Goal: Task Accomplishment & Management: Complete application form

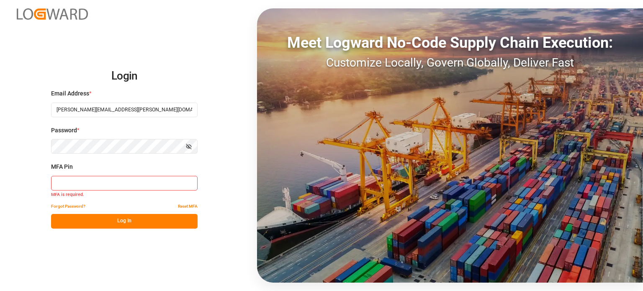
click at [62, 178] on input at bounding box center [124, 183] width 147 height 15
type input "936878"
click at [142, 224] on button "Log In" at bounding box center [124, 221] width 147 height 15
click at [129, 223] on button "Log In" at bounding box center [124, 221] width 147 height 15
click at [112, 218] on button "Log In" at bounding box center [124, 221] width 147 height 15
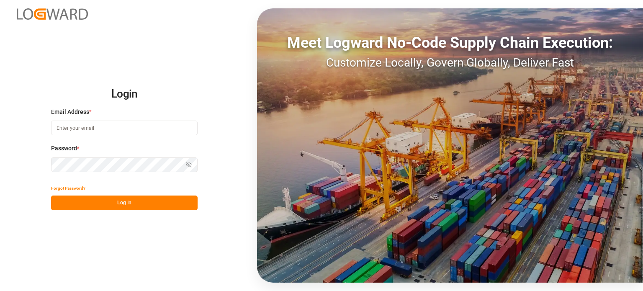
type input "[PERSON_NAME][EMAIL_ADDRESS][PERSON_NAME][DOMAIN_NAME]"
click at [129, 202] on button "Log In" at bounding box center [124, 203] width 147 height 15
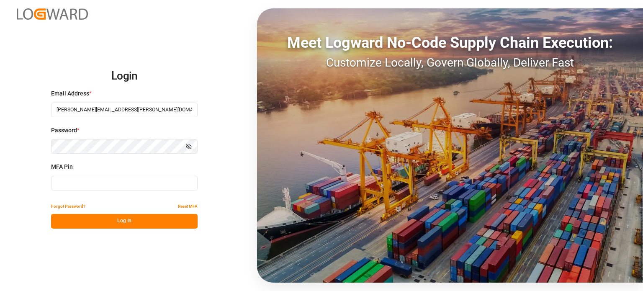
click at [85, 185] on input at bounding box center [124, 183] width 147 height 15
type input "551128"
click at [91, 222] on button "Log In" at bounding box center [124, 221] width 147 height 15
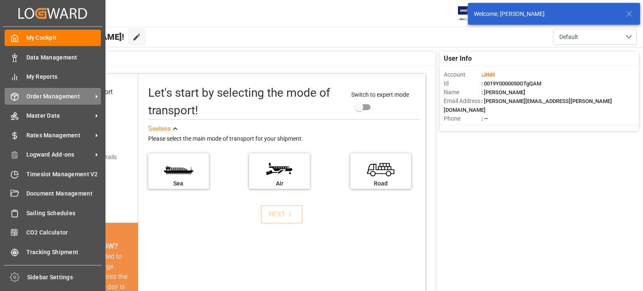
click at [43, 91] on div "Order Management Order Management" at bounding box center [53, 96] width 96 height 16
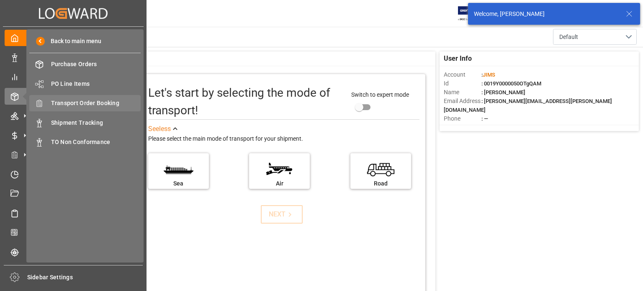
click at [86, 103] on span "Transport Order Booking" at bounding box center [96, 103] width 90 height 9
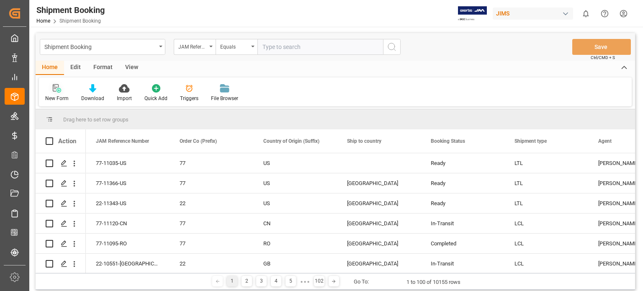
click at [56, 92] on icon at bounding box center [57, 88] width 8 height 8
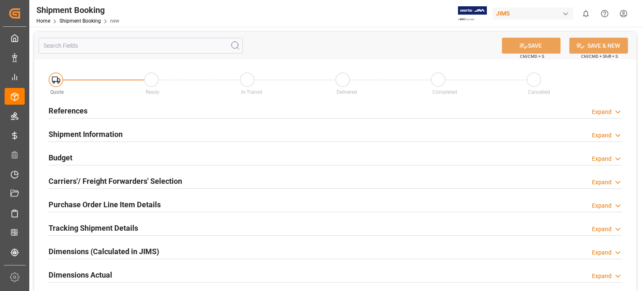
click at [62, 111] on h2 "References" at bounding box center [68, 110] width 39 height 11
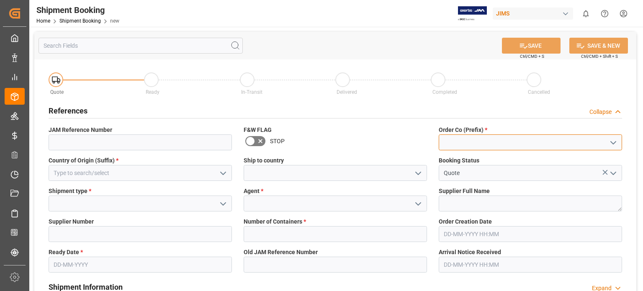
click at [456, 145] on input at bounding box center [530, 142] width 183 height 16
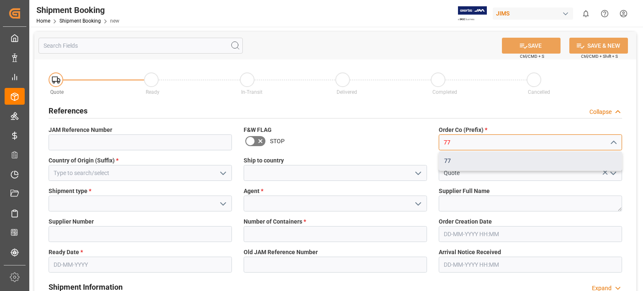
click at [452, 159] on div "77" at bounding box center [530, 161] width 183 height 19
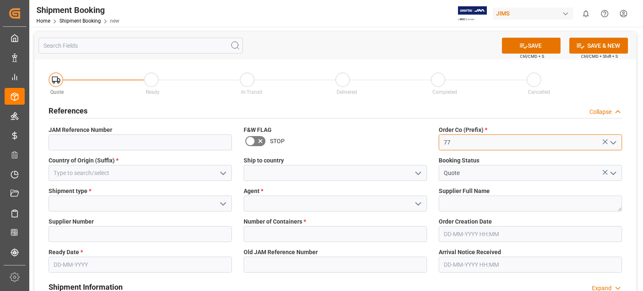
type input "77"
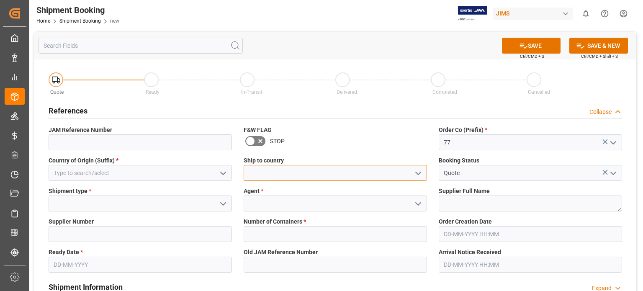
click at [268, 172] on input at bounding box center [335, 173] width 183 height 16
click at [418, 175] on icon "open menu" at bounding box center [418, 173] width 10 height 10
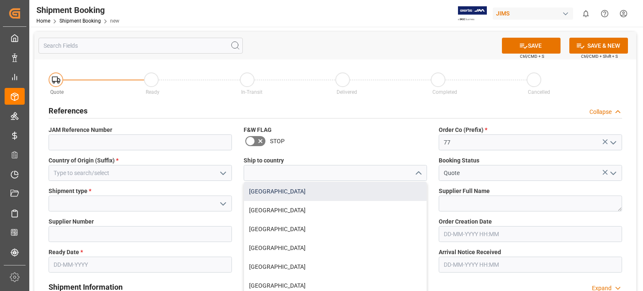
click at [382, 197] on div "[GEOGRAPHIC_DATA]" at bounding box center [335, 191] width 183 height 19
type input "[GEOGRAPHIC_DATA]"
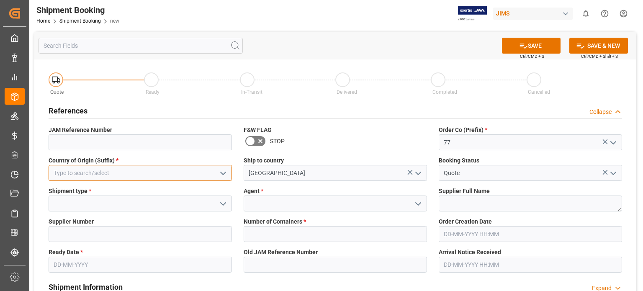
click at [67, 170] on input at bounding box center [140, 173] width 183 height 16
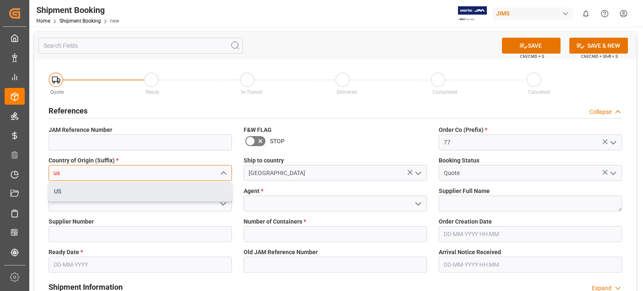
click at [74, 193] on div "US" at bounding box center [140, 191] width 183 height 19
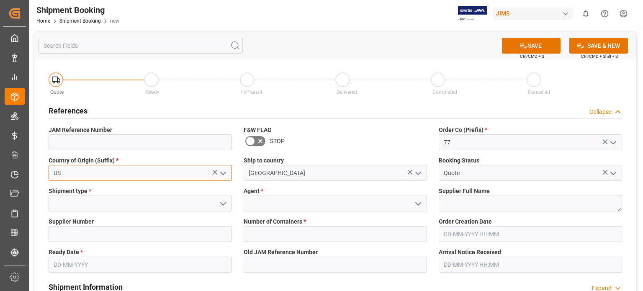
type input "US"
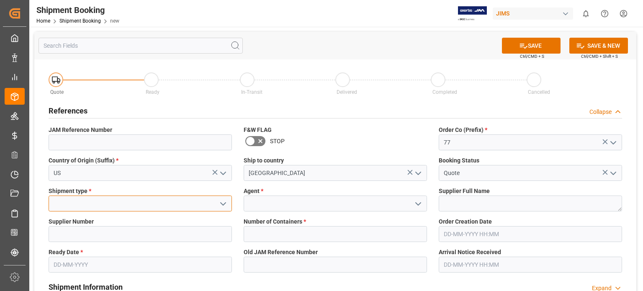
click at [86, 204] on input at bounding box center [140, 204] width 183 height 16
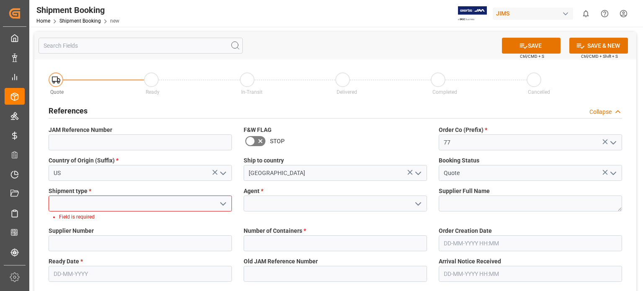
click at [222, 204] on icon "open menu" at bounding box center [223, 204] width 10 height 10
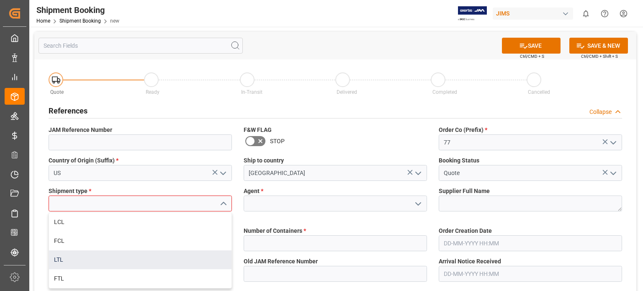
click at [142, 263] on div "LTL" at bounding box center [140, 259] width 183 height 19
type input "LTL"
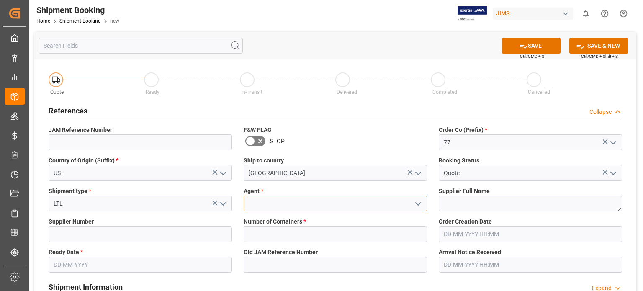
click at [285, 202] on input at bounding box center [335, 204] width 183 height 16
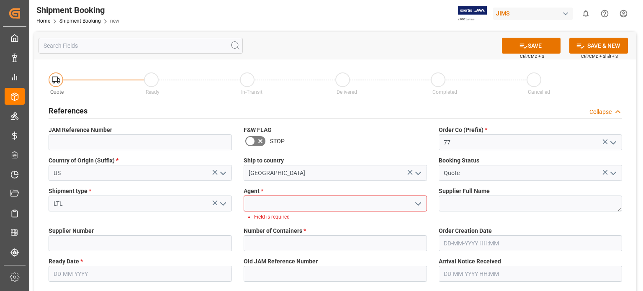
click at [417, 205] on icon "open menu" at bounding box center [418, 204] width 10 height 10
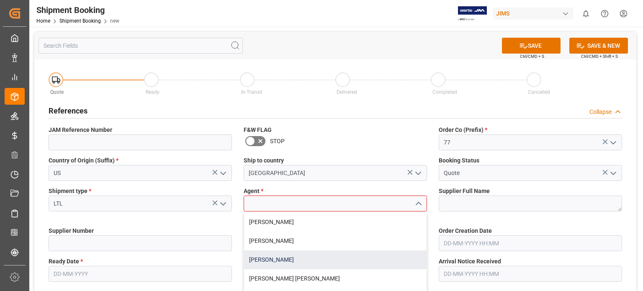
scroll to position [139, 0]
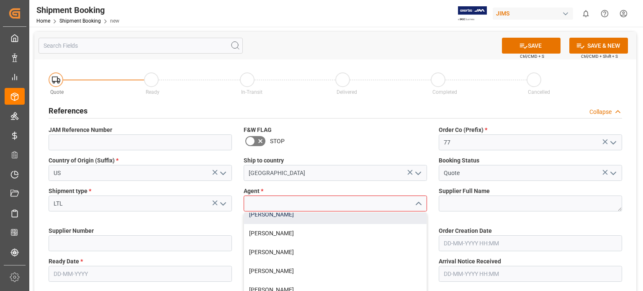
click at [271, 218] on div "[PERSON_NAME]" at bounding box center [335, 214] width 183 height 19
type input "[PERSON_NAME]"
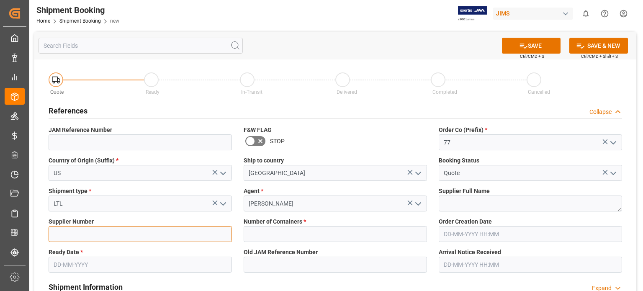
click at [80, 237] on input at bounding box center [140, 234] width 183 height 16
click at [144, 236] on input at bounding box center [140, 234] width 183 height 16
paste input "168204"
type input "168204"
click at [72, 265] on input "text" at bounding box center [140, 265] width 183 height 16
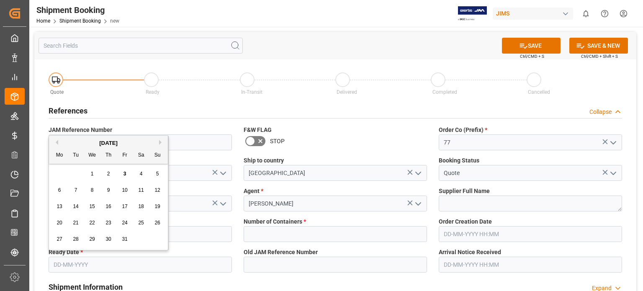
click at [75, 191] on span "7" at bounding box center [76, 190] width 3 height 6
type input "[DATE]"
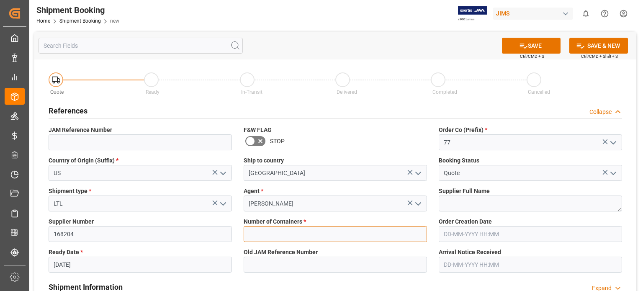
click at [265, 232] on input "text" at bounding box center [335, 234] width 183 height 16
type input "0"
click at [545, 46] on button "SAVE" at bounding box center [531, 46] width 59 height 16
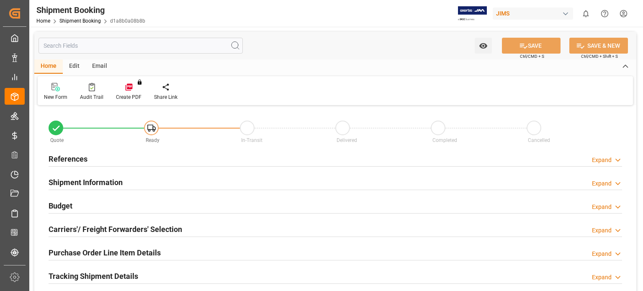
type input "0"
type input "[DATE]"
click at [83, 159] on h2 "References" at bounding box center [68, 158] width 39 height 11
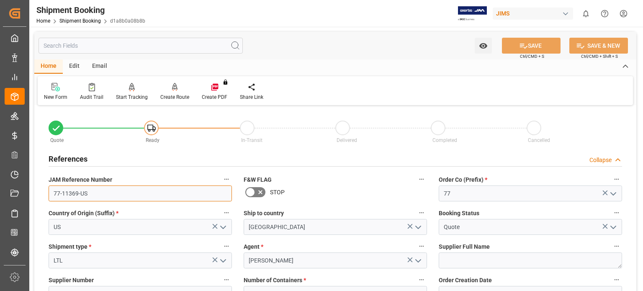
drag, startPoint x: 89, startPoint y: 191, endPoint x: 39, endPoint y: 190, distance: 49.8
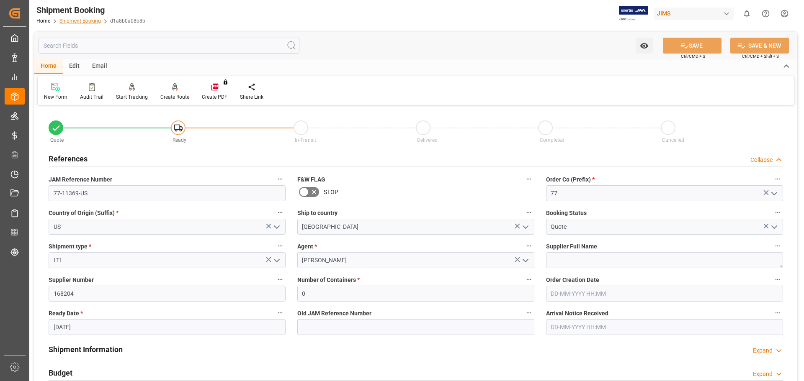
click at [75, 21] on link "Shipment Booking" at bounding box center [79, 21] width 41 height 6
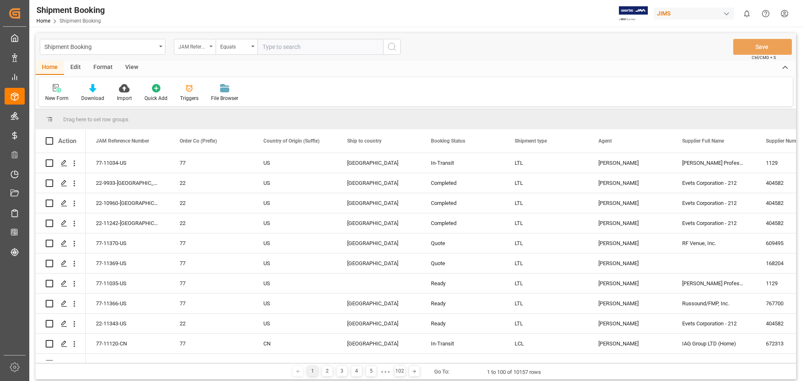
click at [211, 47] on icon "open menu" at bounding box center [210, 47] width 3 height 2
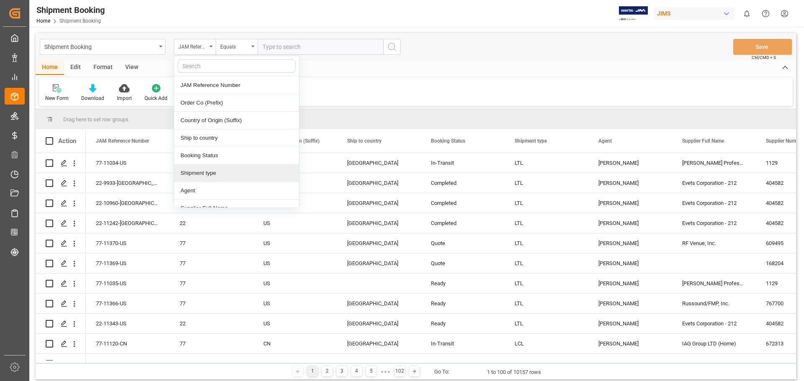
scroll to position [70, 0]
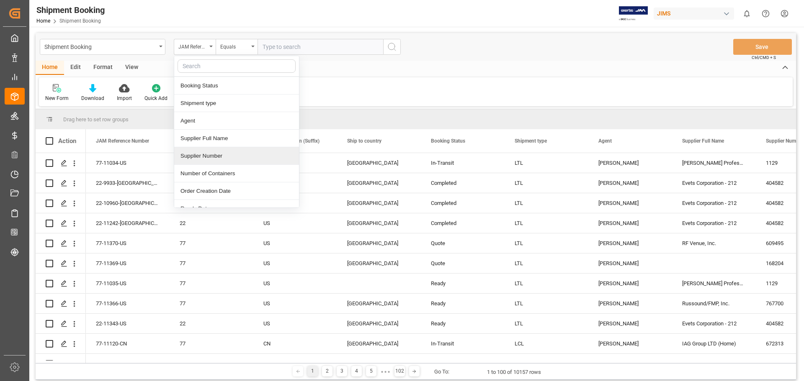
click at [209, 156] on div "Supplier Number" at bounding box center [236, 156] width 125 height 18
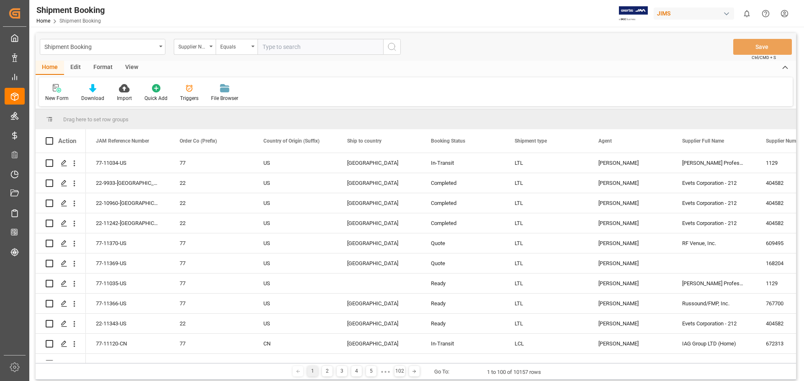
click at [291, 49] on input "text" at bounding box center [321, 47] width 126 height 16
paste input "168204"
type input "168204"
click at [387, 46] on icon "search button" at bounding box center [392, 47] width 10 height 10
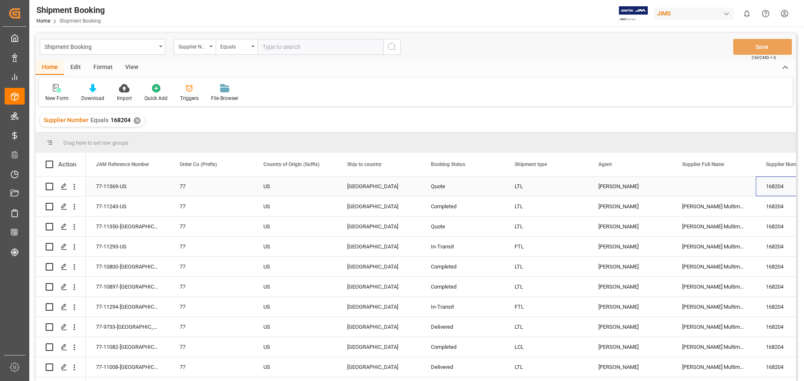
click at [643, 188] on div "168204" at bounding box center [798, 187] width 84 height 20
